Goal: Error: Check status

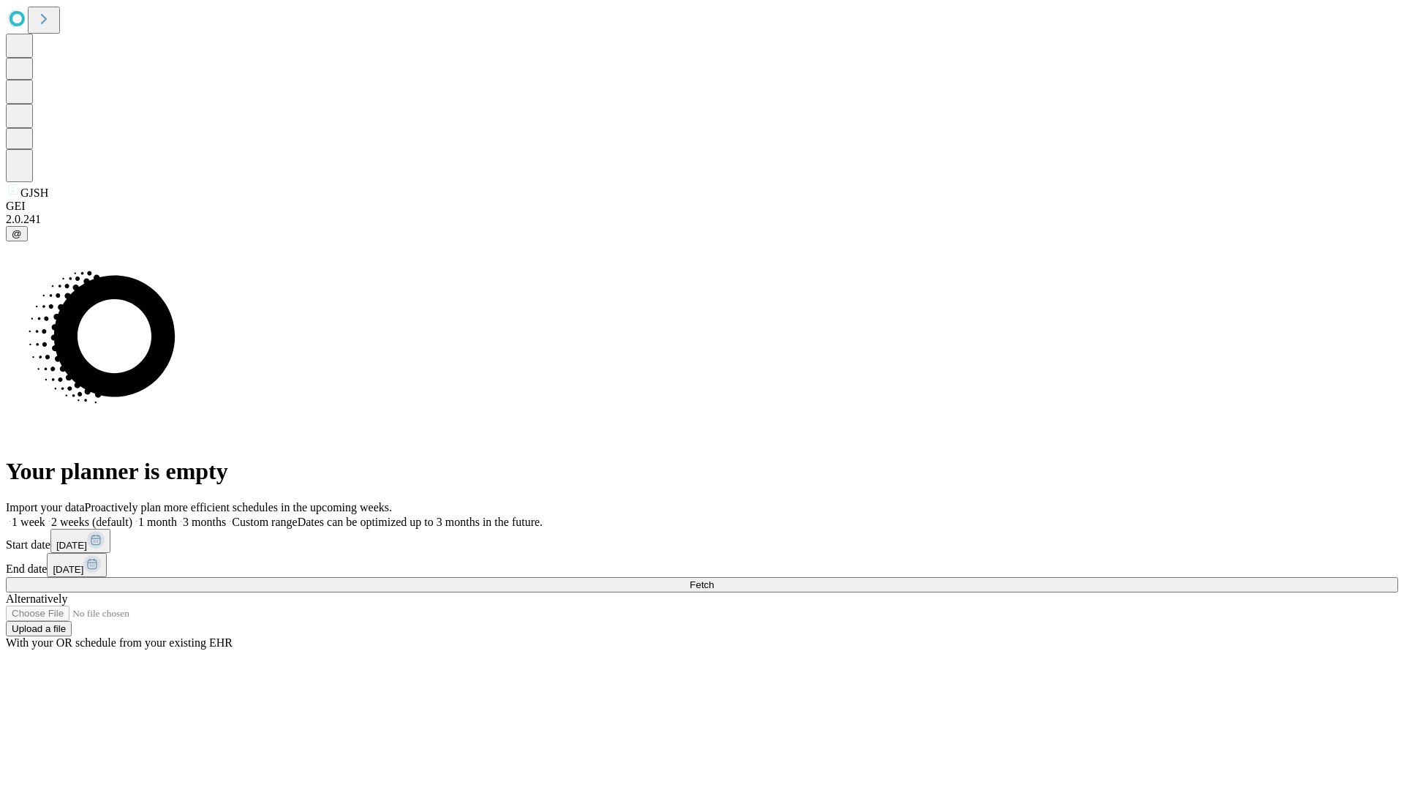
click at [714, 579] on span "Fetch" at bounding box center [702, 584] width 24 height 11
